Goal: Task Accomplishment & Management: Manage account settings

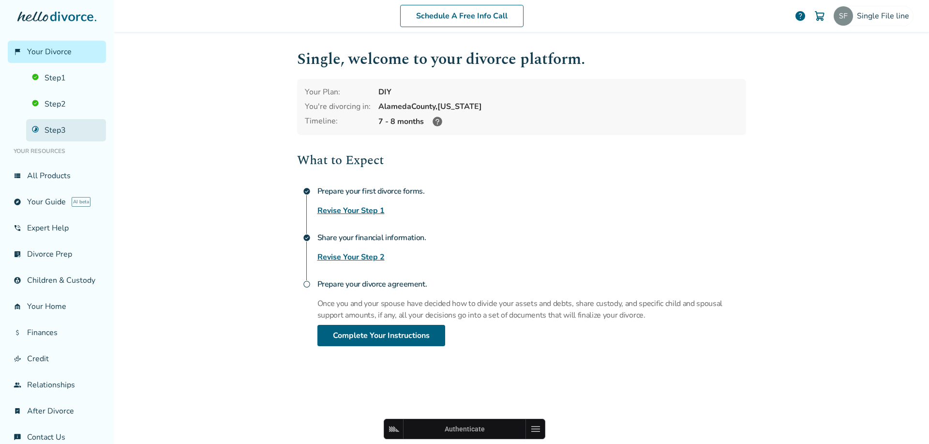
click at [69, 135] on link "Step 3" at bounding box center [66, 130] width 80 height 22
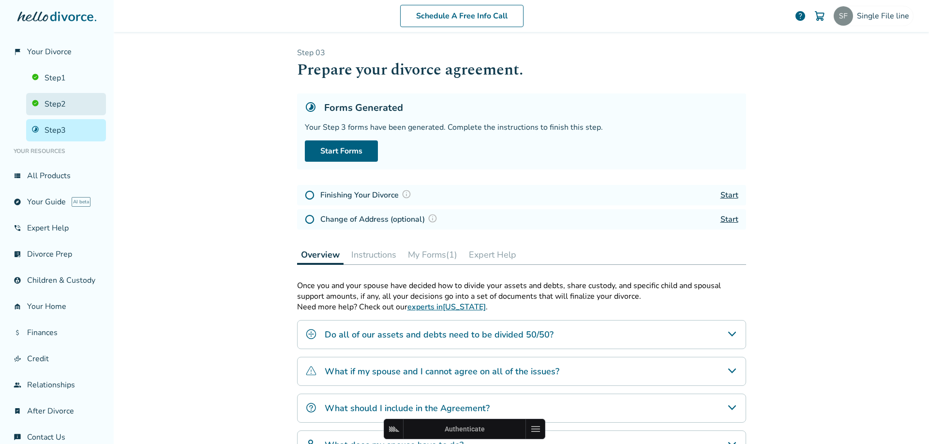
click at [52, 96] on link "Step 2" at bounding box center [66, 104] width 80 height 22
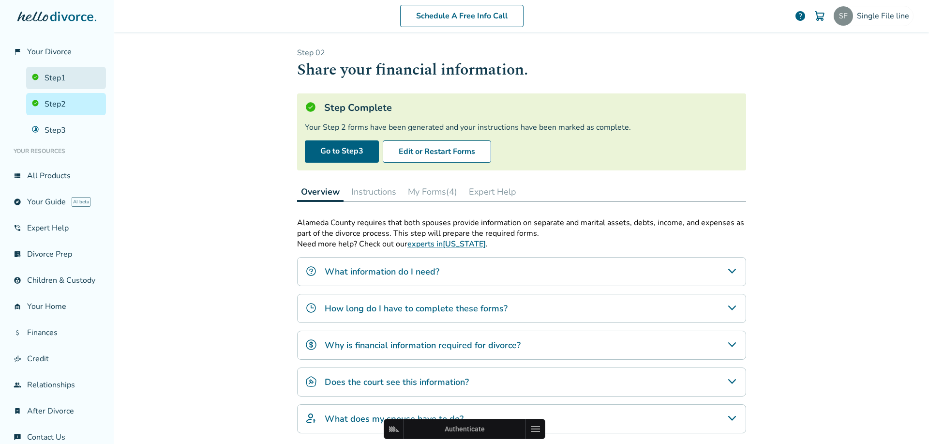
click at [54, 81] on link "Step 1" at bounding box center [66, 78] width 80 height 22
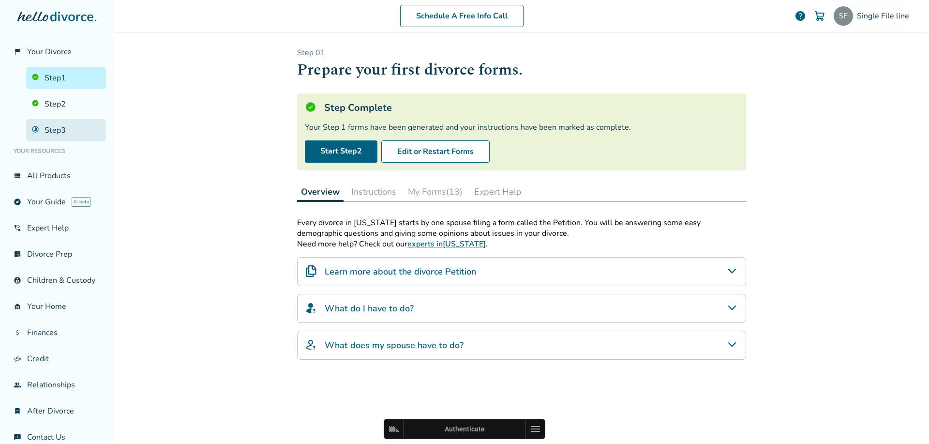
click at [69, 131] on link "Step 3" at bounding box center [66, 130] width 80 height 22
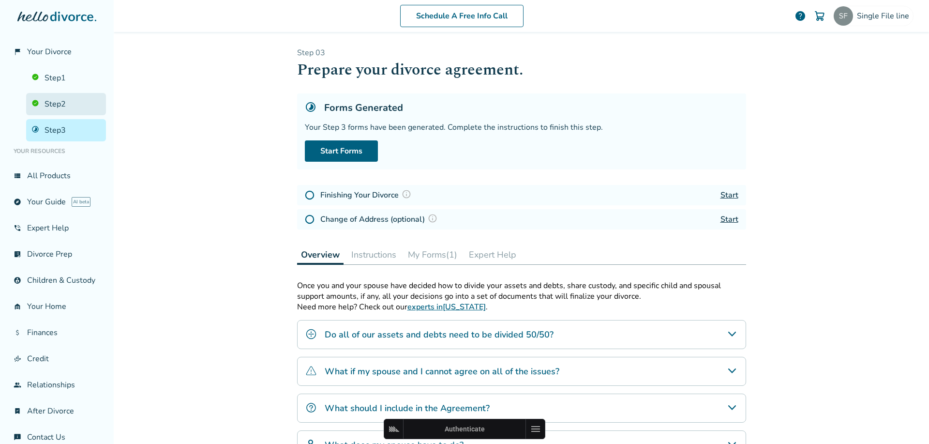
click at [48, 110] on link "Step 2" at bounding box center [66, 104] width 80 height 22
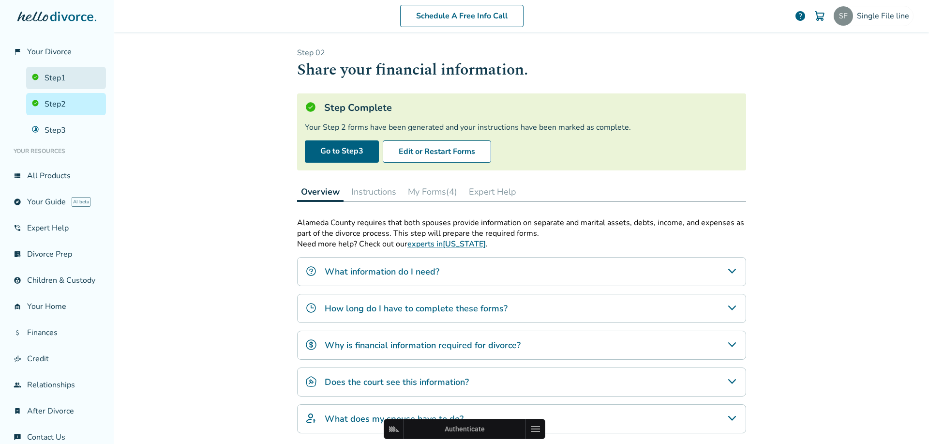
click at [51, 77] on link "Step 1" at bounding box center [66, 78] width 80 height 22
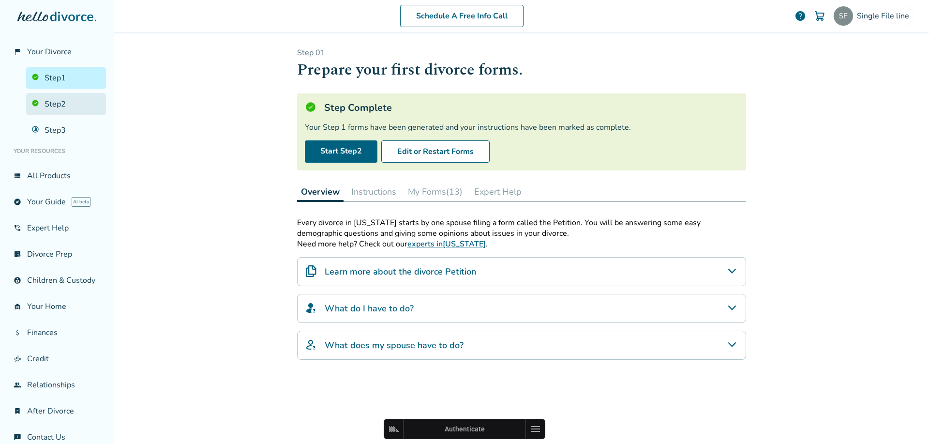
click at [50, 115] on link "Step 2" at bounding box center [66, 104] width 80 height 22
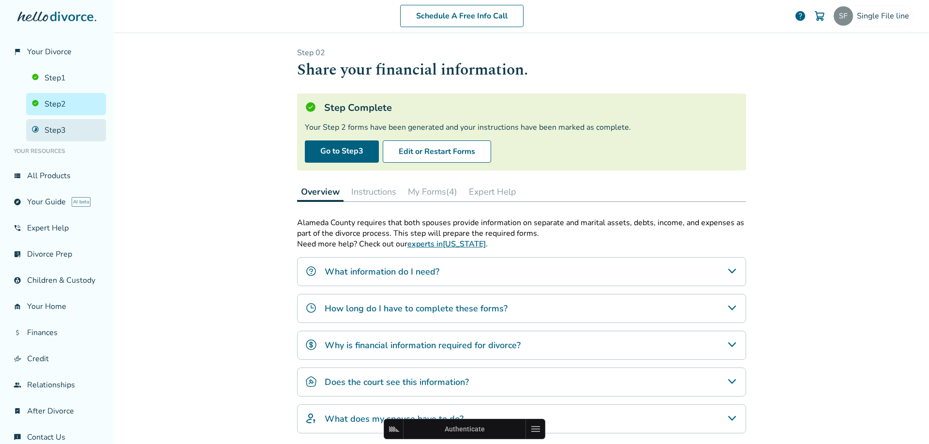
click at [51, 125] on link "Step 3" at bounding box center [66, 130] width 80 height 22
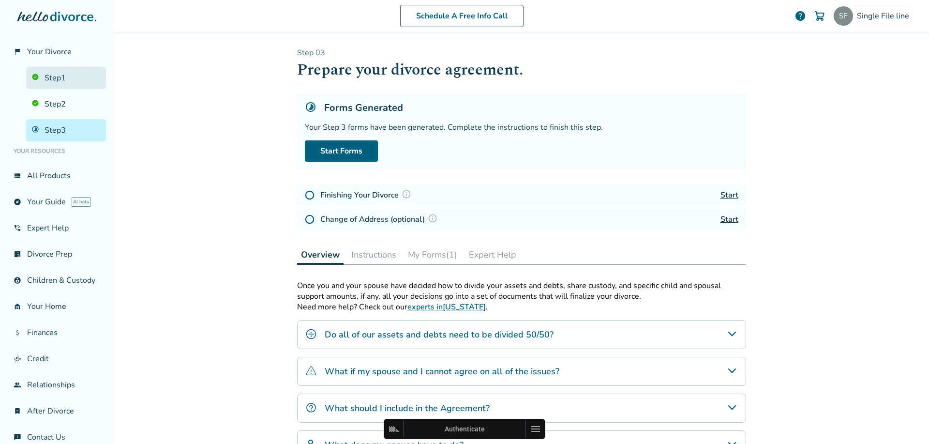
click at [62, 74] on link "Step 1" at bounding box center [66, 78] width 80 height 22
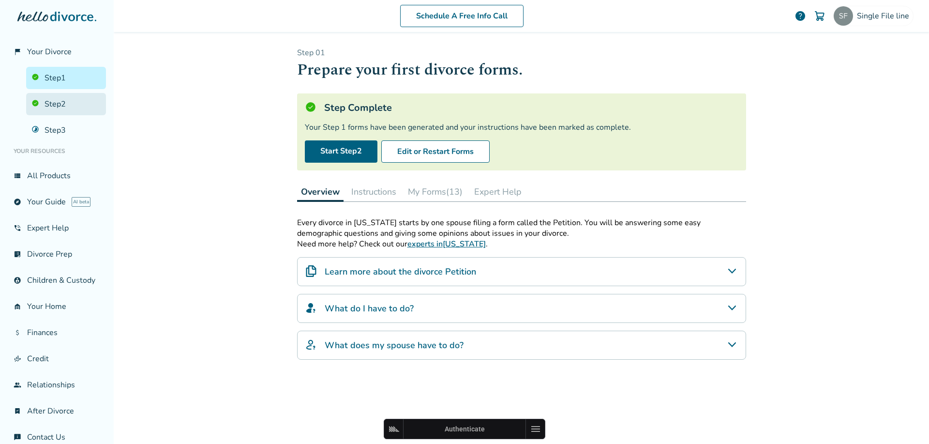
click at [57, 106] on link "Step 2" at bounding box center [66, 104] width 80 height 22
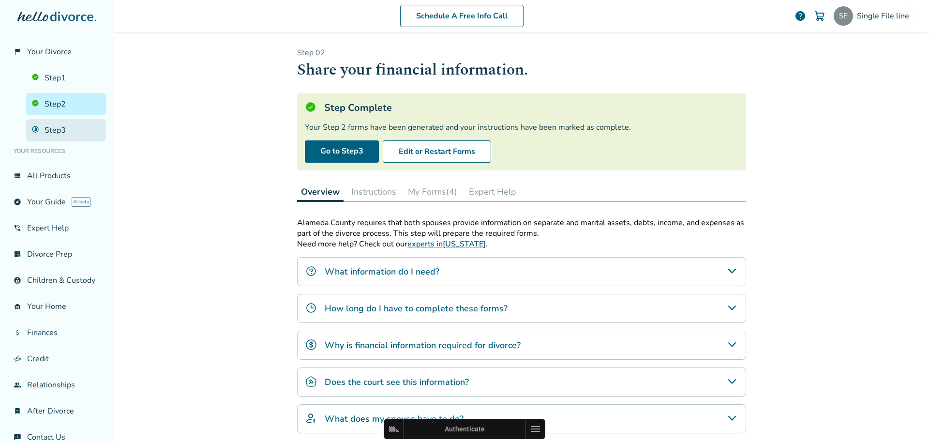
click at [55, 124] on link "Step 3" at bounding box center [66, 130] width 80 height 22
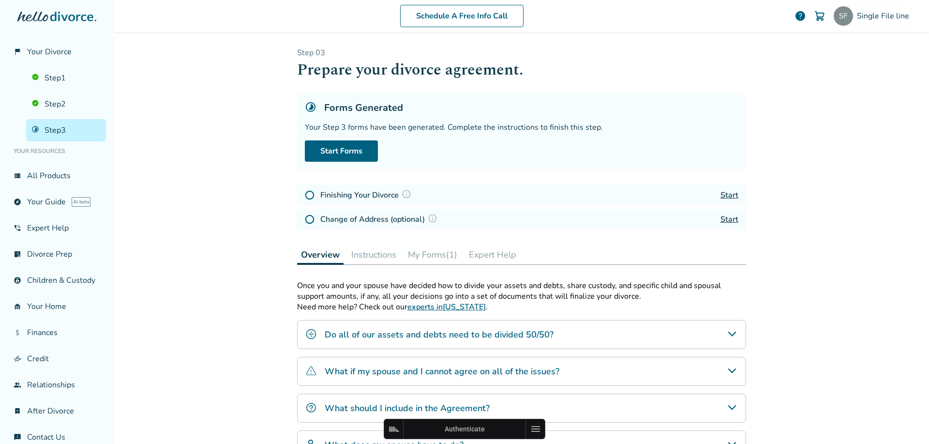
click at [424, 256] on button "My Forms (1)" at bounding box center [432, 254] width 57 height 19
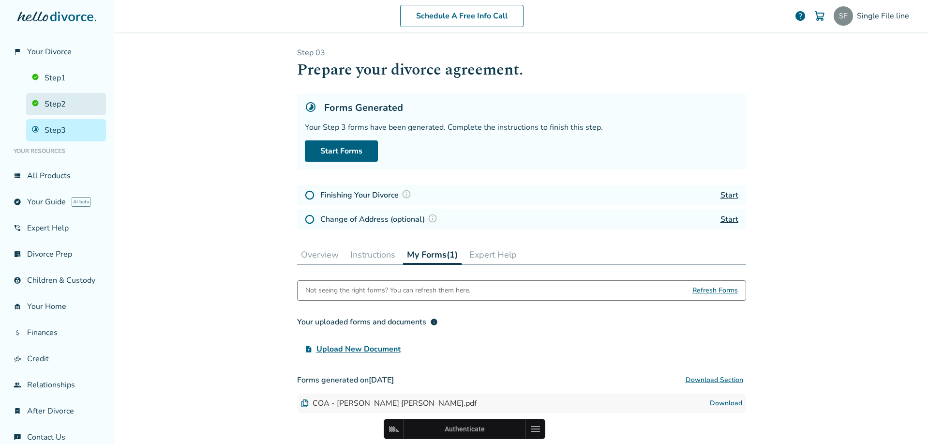
click at [32, 93] on link "Step 2" at bounding box center [66, 104] width 80 height 22
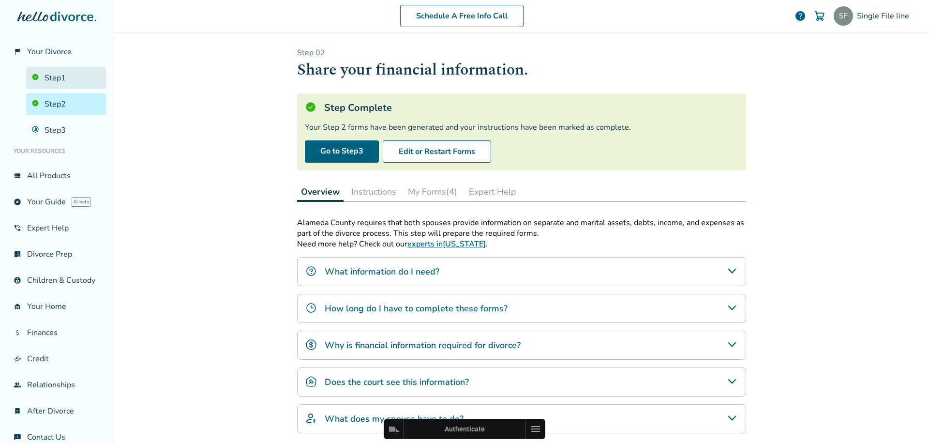
click at [48, 81] on link "Step 1" at bounding box center [66, 78] width 80 height 22
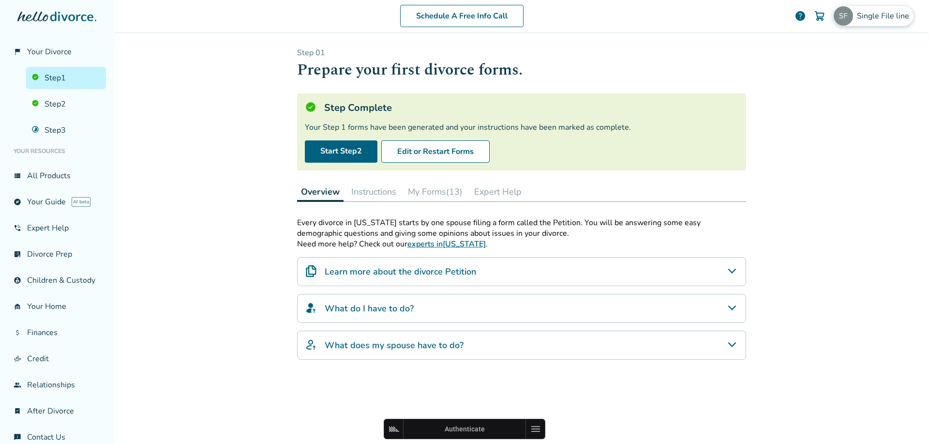
click at [867, 13] on span "Single File line" at bounding box center [885, 16] width 56 height 11
click at [811, 75] on link "Profile" at bounding box center [811, 84] width 23 height 18
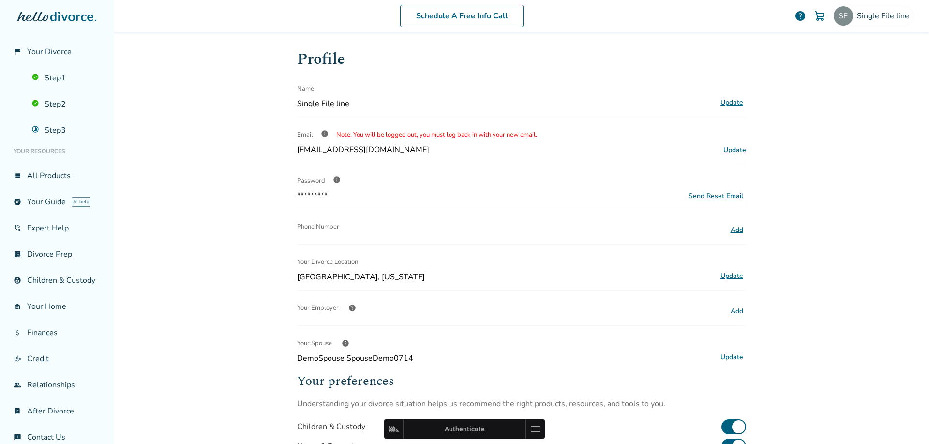
click at [726, 277] on button "Update" at bounding box center [732, 276] width 29 height 13
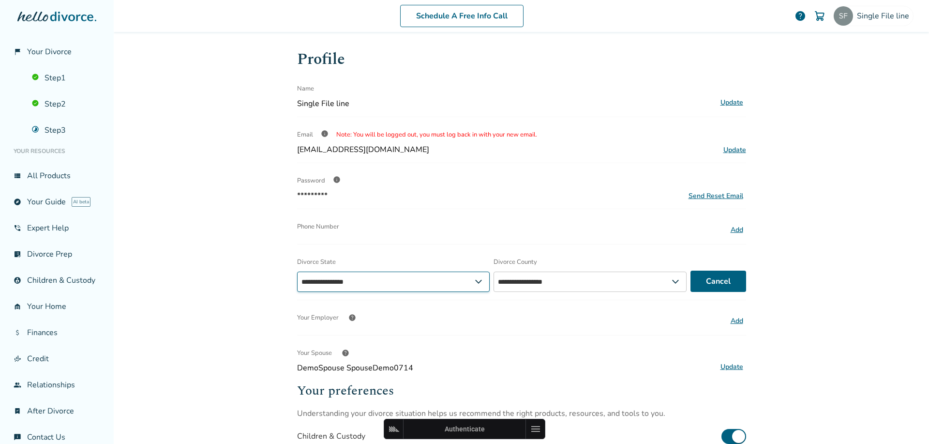
click at [354, 277] on select "**********" at bounding box center [393, 282] width 193 height 20
select select "**"
click at [297, 272] on select "**********" at bounding box center [393, 282] width 193 height 20
click at [573, 277] on select "**********" at bounding box center [596, 282] width 197 height 20
select select "**********"
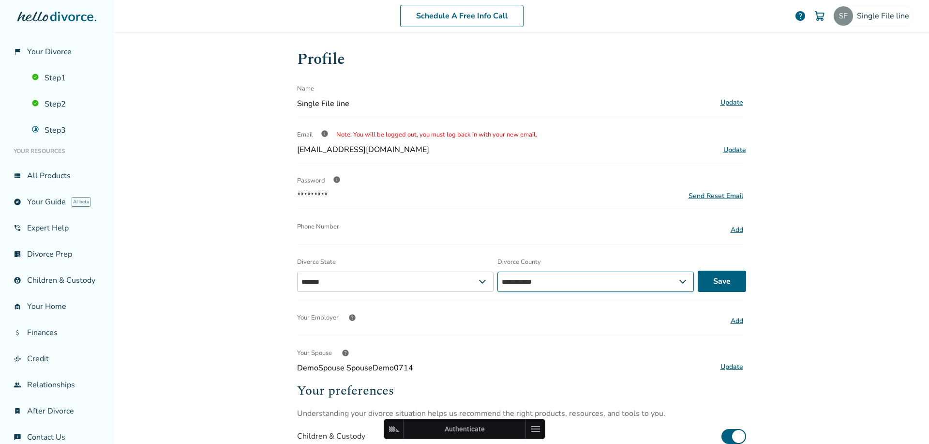
click at [498, 272] on select "**********" at bounding box center [596, 282] width 197 height 20
click at [729, 288] on button "Save" at bounding box center [722, 281] width 48 height 21
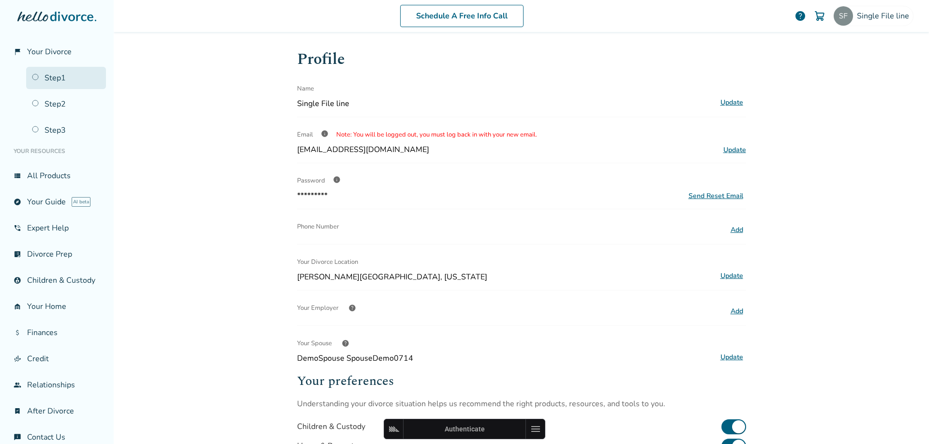
click at [61, 78] on link "Step 1" at bounding box center [66, 78] width 80 height 22
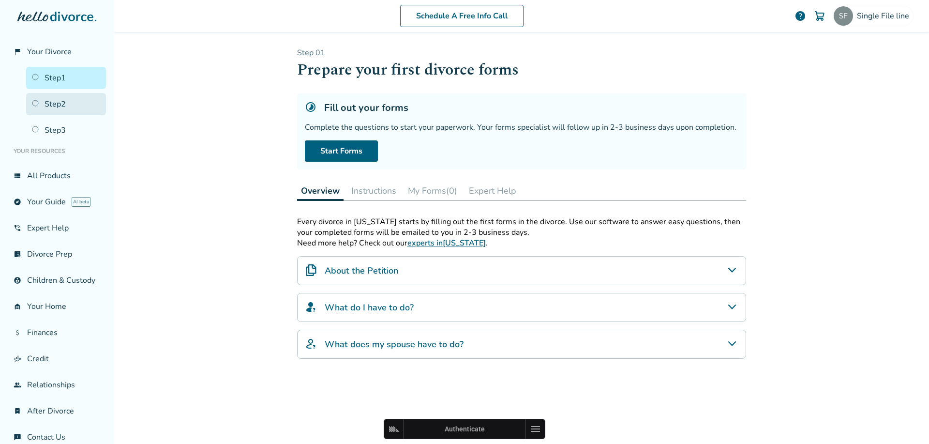
click at [56, 97] on link "Step 2" at bounding box center [66, 104] width 80 height 22
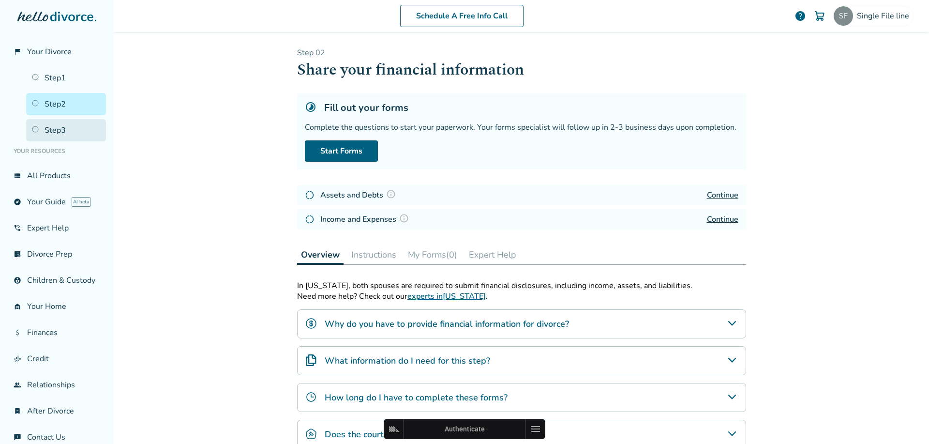
click at [61, 126] on link "Step 3" at bounding box center [66, 130] width 80 height 22
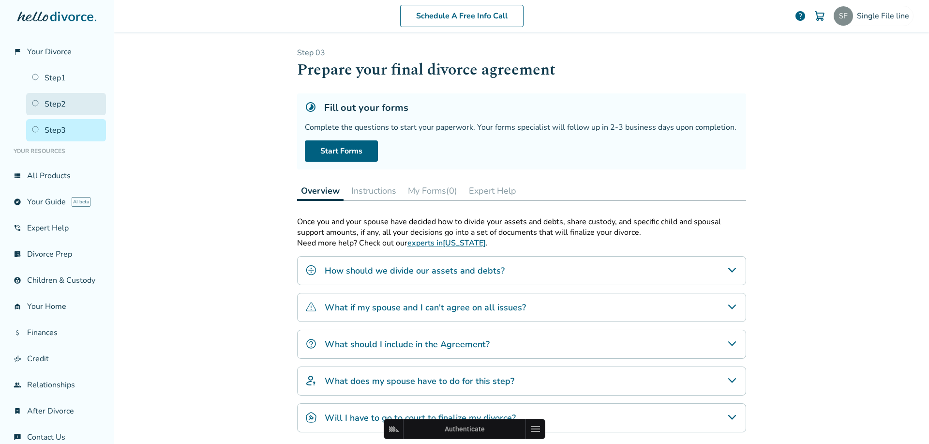
click at [53, 100] on link "Step 2" at bounding box center [66, 104] width 80 height 22
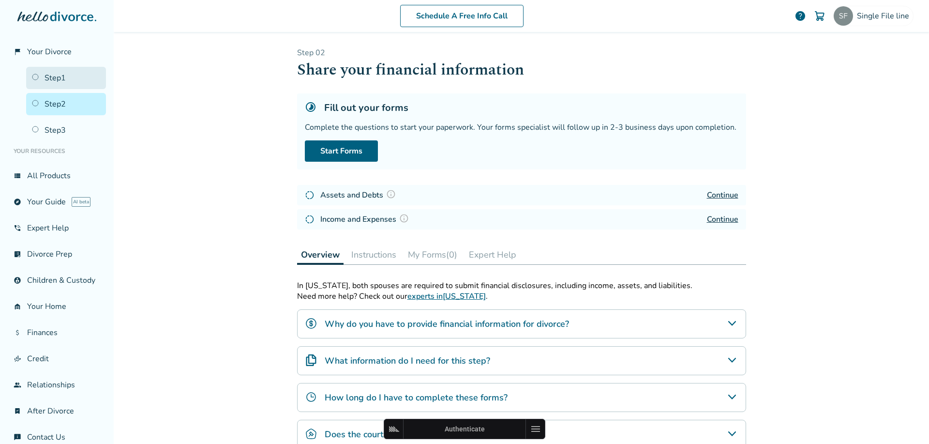
click at [51, 76] on link "Step 1" at bounding box center [66, 78] width 80 height 22
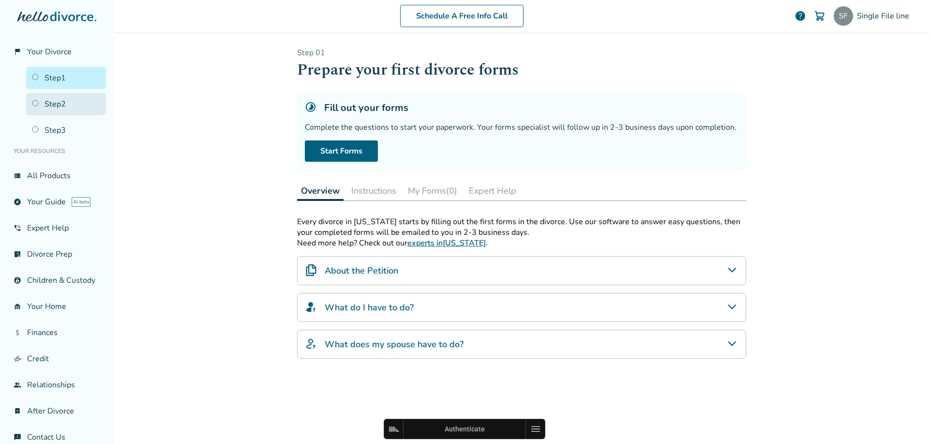
click at [60, 101] on link "Step 2" at bounding box center [66, 104] width 80 height 22
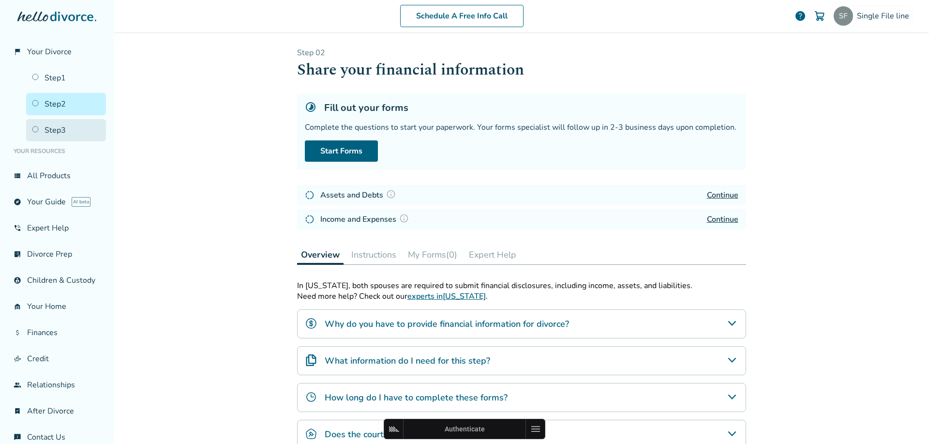
click at [62, 128] on link "Step 3" at bounding box center [66, 130] width 80 height 22
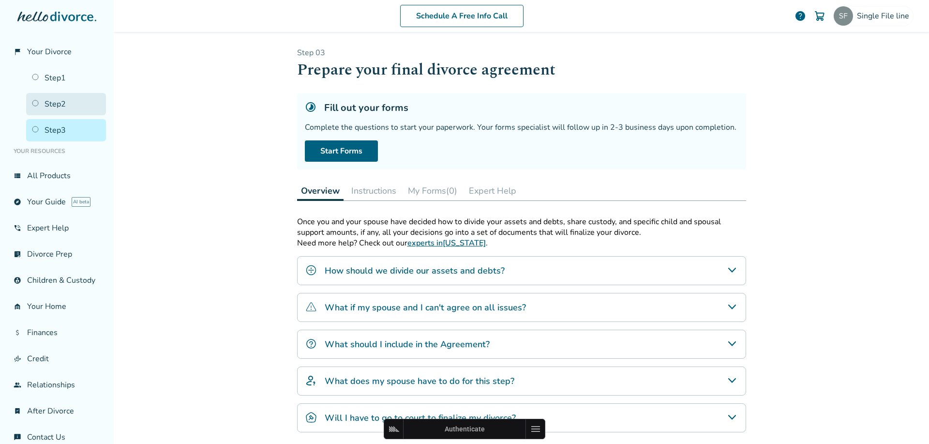
click at [45, 99] on link "Step 2" at bounding box center [66, 104] width 80 height 22
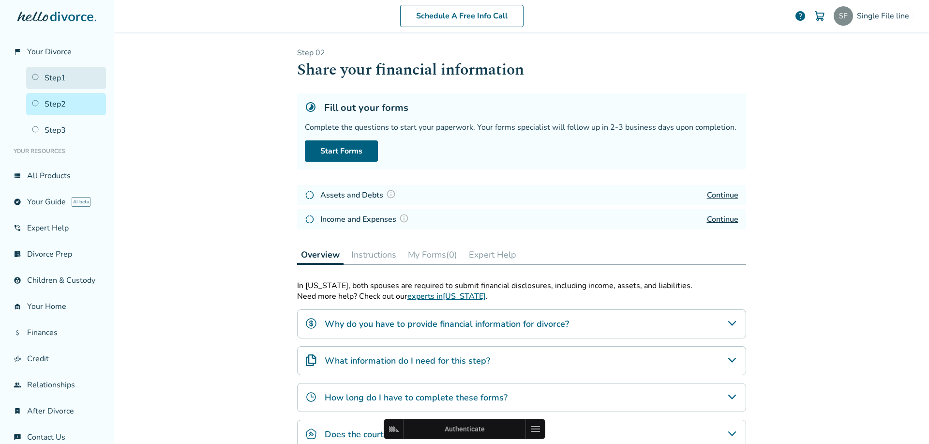
click at [46, 77] on link "Step 1" at bounding box center [66, 78] width 80 height 22
